Goal: Find specific page/section: Find specific page/section

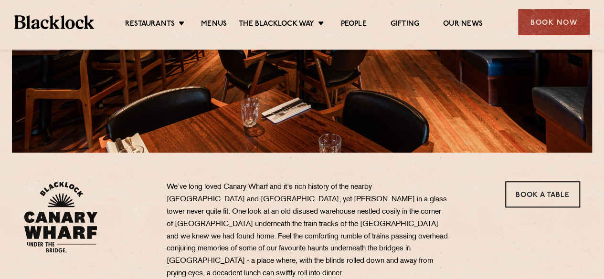
scroll to position [191, 0]
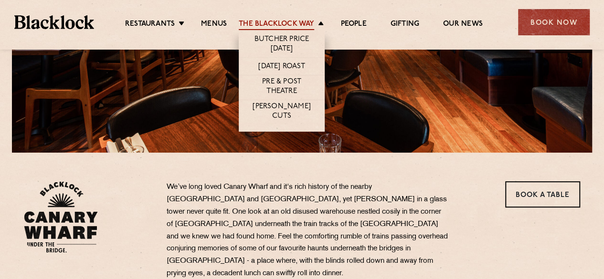
click at [207, 21] on link "Menus" at bounding box center [214, 25] width 26 height 11
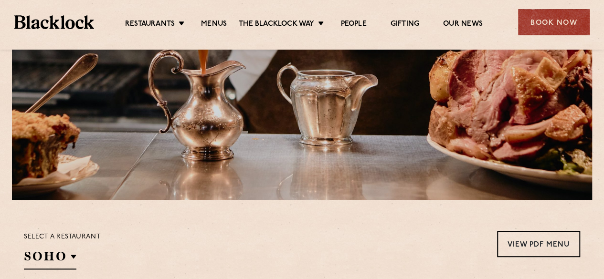
scroll to position [286, 0]
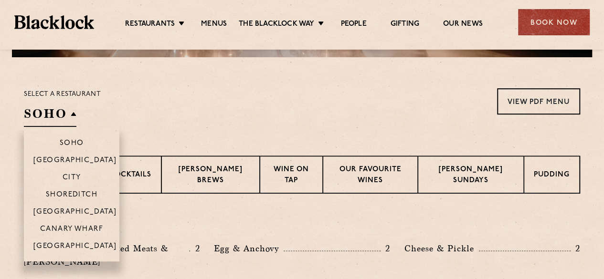
click at [72, 111] on h2 "SOHO" at bounding box center [50, 115] width 53 height 21
click at [73, 114] on h2 "SOHO" at bounding box center [50, 115] width 53 height 21
click at [68, 209] on p "[GEOGRAPHIC_DATA]" at bounding box center [75, 213] width 84 height 10
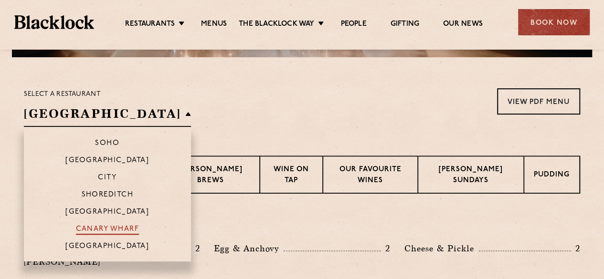
click at [97, 229] on p "Canary Wharf" at bounding box center [107, 230] width 63 height 10
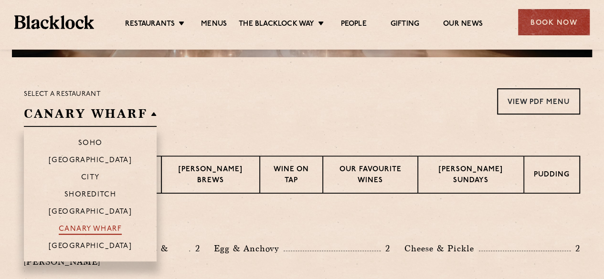
click at [97, 228] on p "Canary Wharf" at bounding box center [90, 230] width 63 height 10
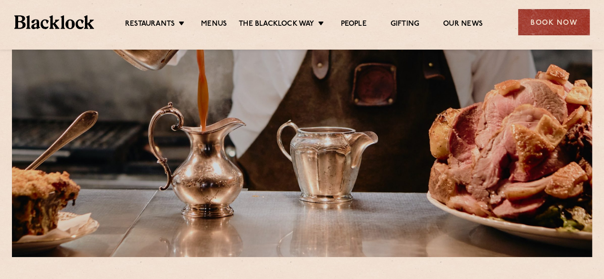
scroll to position [0, 0]
